Goal: Task Accomplishment & Management: Use online tool/utility

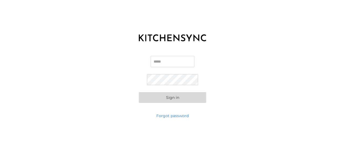
type input "**********"
click at [158, 102] on button "Sign in" at bounding box center [172, 97] width 67 height 11
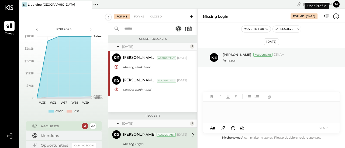
scroll to position [46, 0]
